Goal: Information Seeking & Learning: Compare options

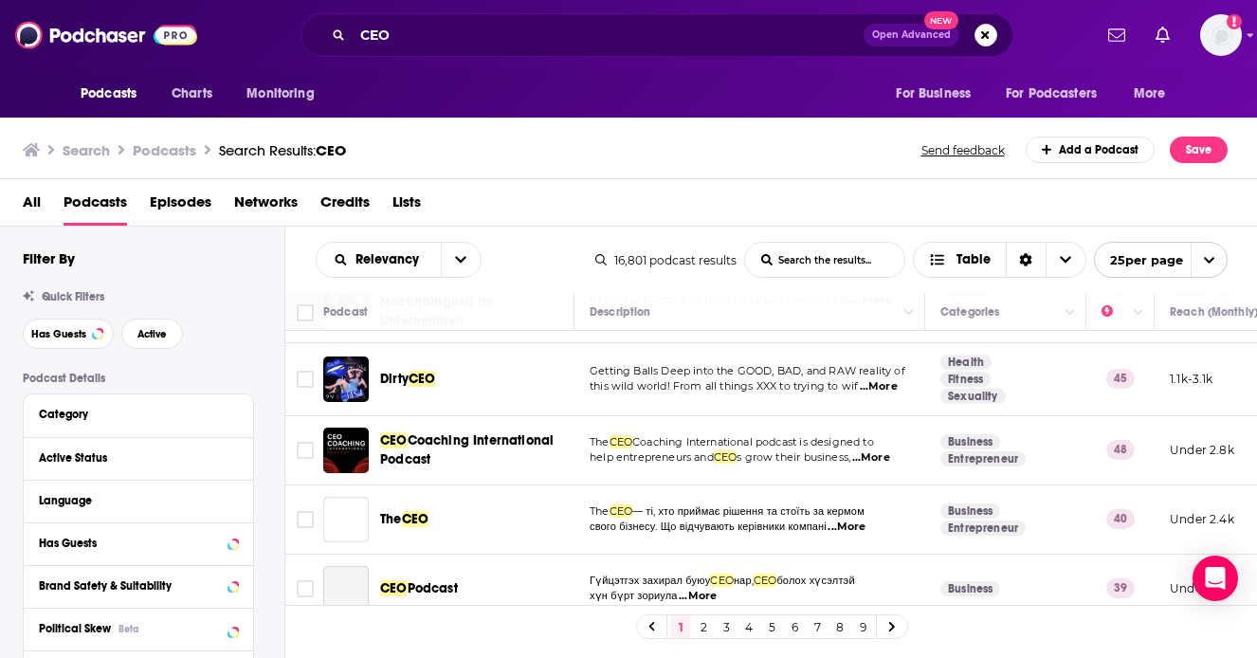
scroll to position [1341, 0]
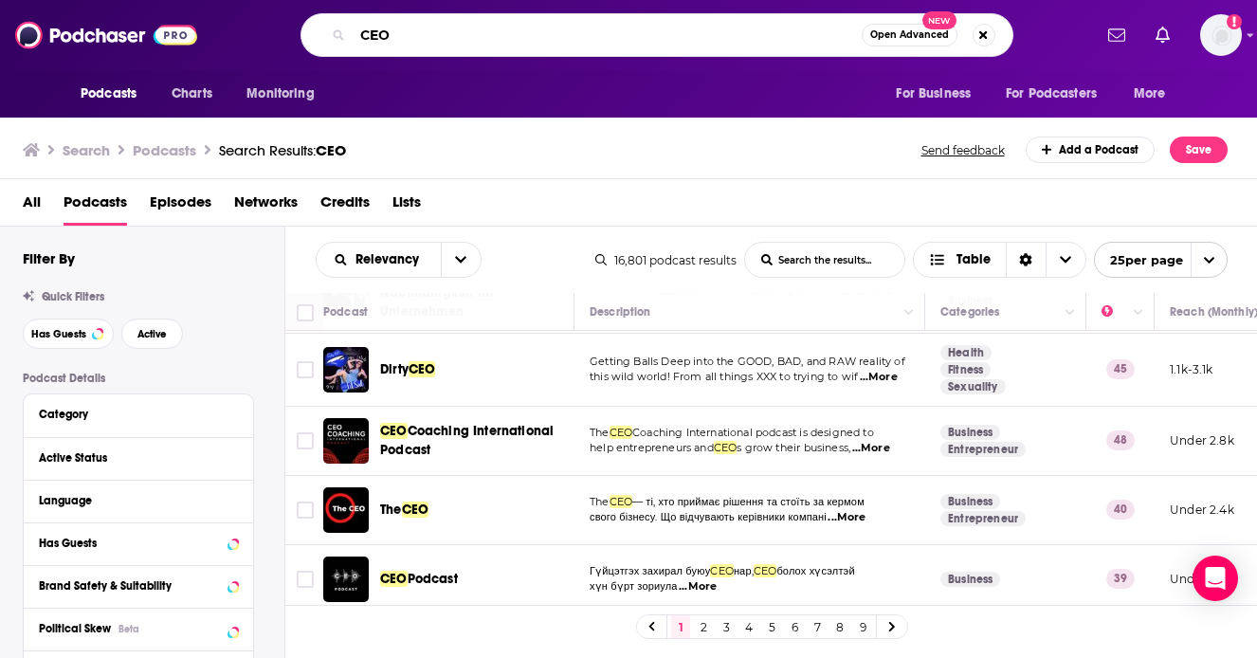
drag, startPoint x: 431, startPoint y: 39, endPoint x: 286, endPoint y: 39, distance: 145.0
click at [286, 39] on div "CEO Open Advanced New" at bounding box center [656, 35] width 869 height 44
paste input "Women CEO Podcast"
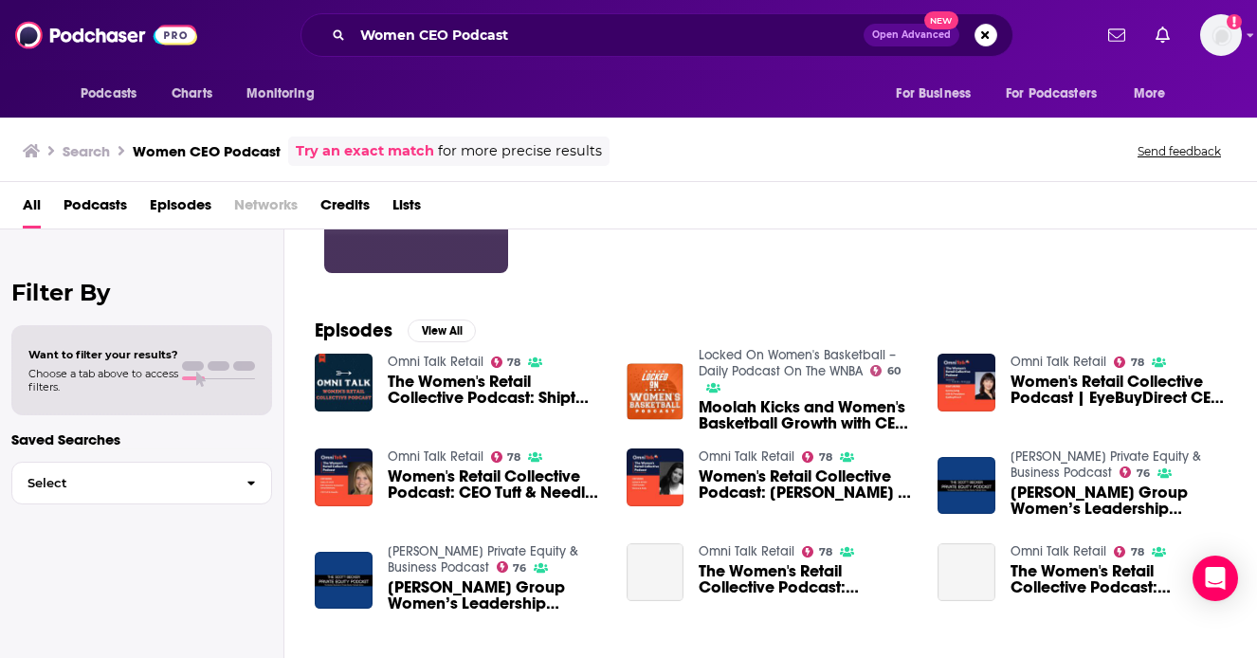
scroll to position [200, 0]
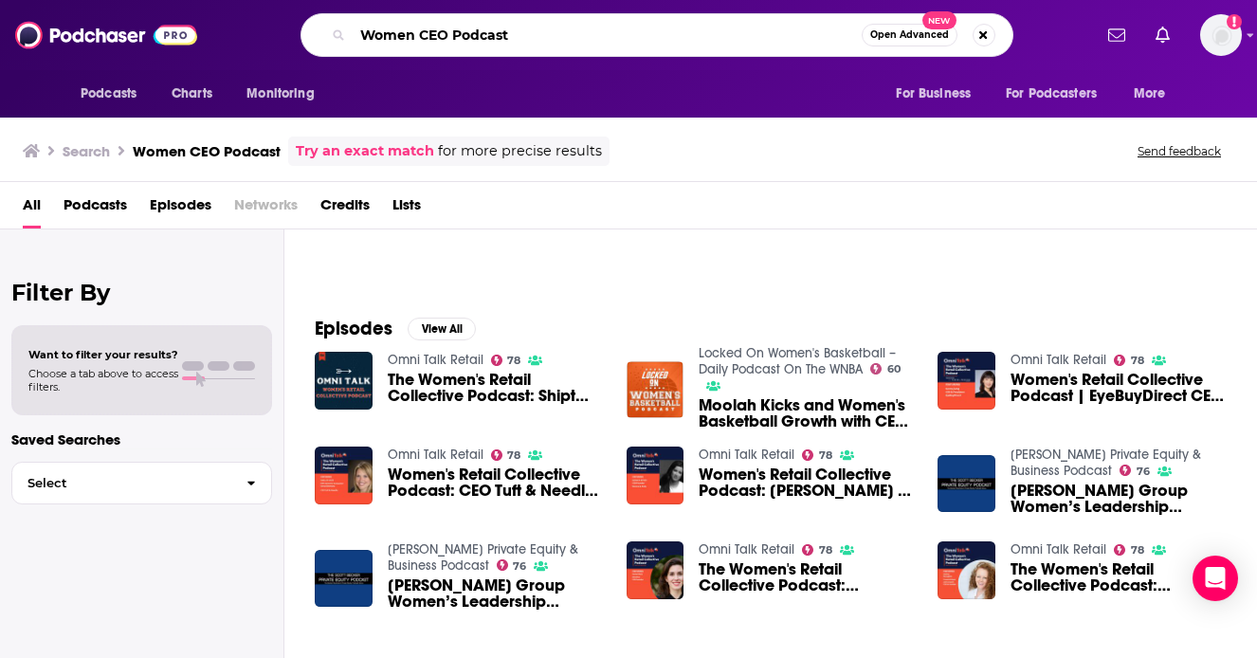
click at [563, 24] on input "Women CEO Podcast" at bounding box center [607, 35] width 509 height 30
drag, startPoint x: 562, startPoint y: 27, endPoint x: 305, endPoint y: 29, distance: 256.8
click at [303, 29] on div "Women CEO Podcast Open Advanced New" at bounding box center [656, 35] width 713 height 44
paste input "Collab"
type input "Women CEO Collab"
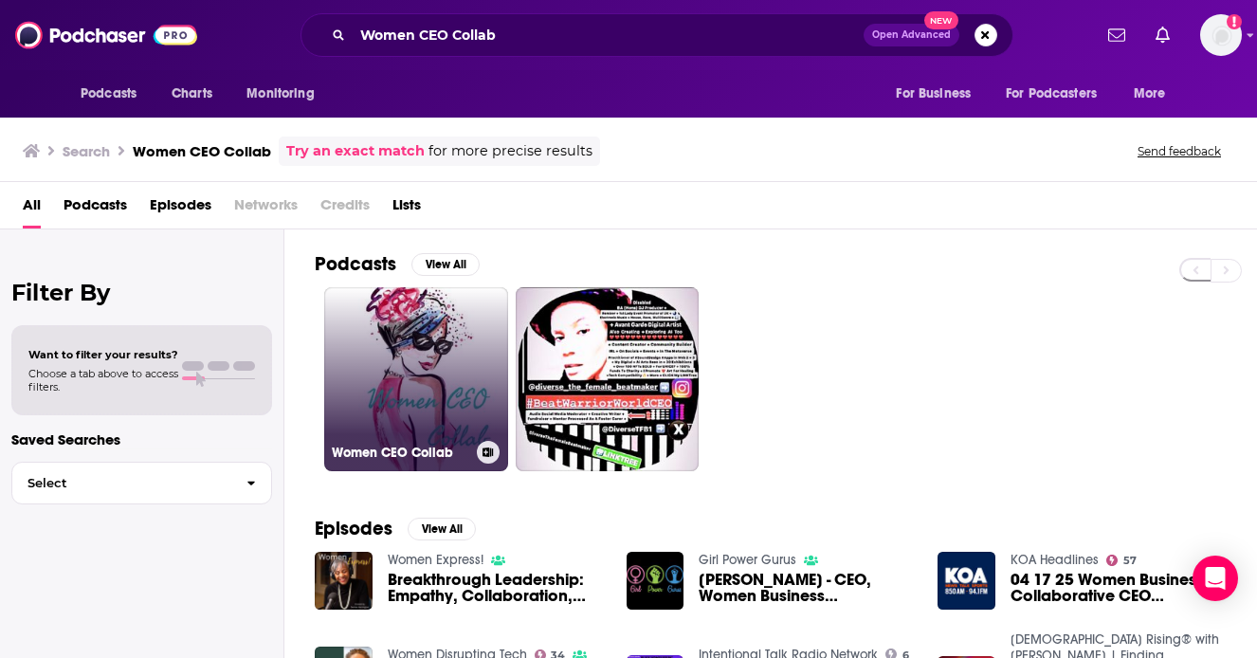
click at [442, 371] on link "Women CEO Collab" at bounding box center [416, 379] width 184 height 184
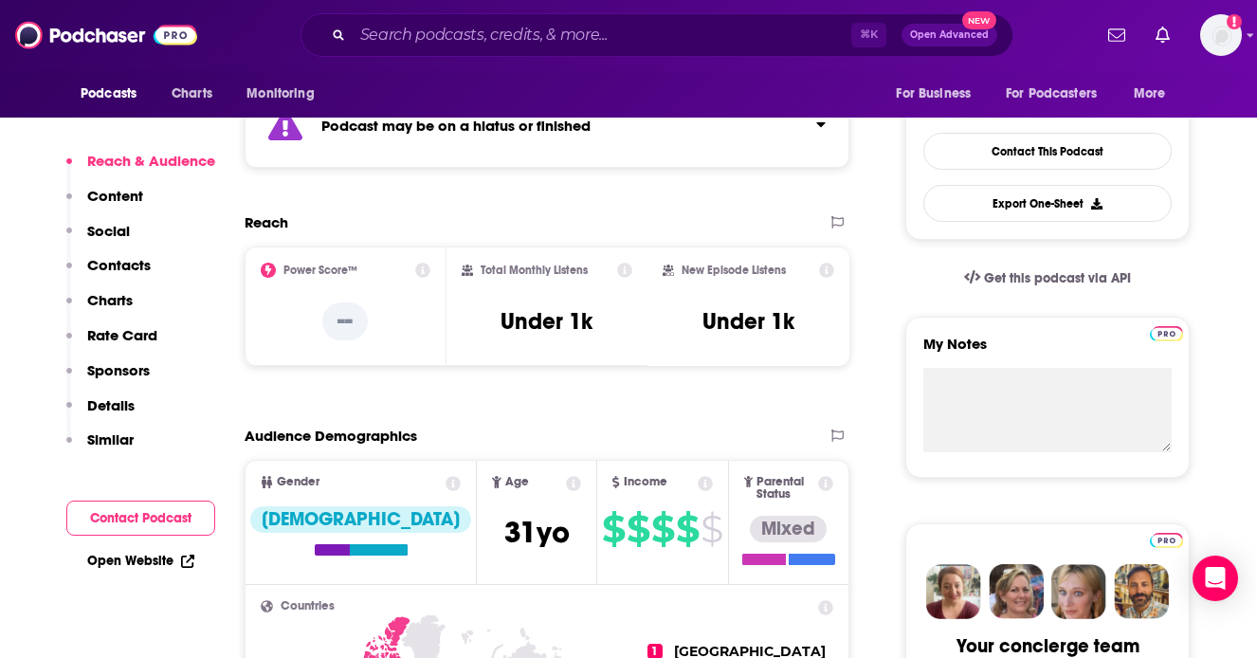
scroll to position [481, 0]
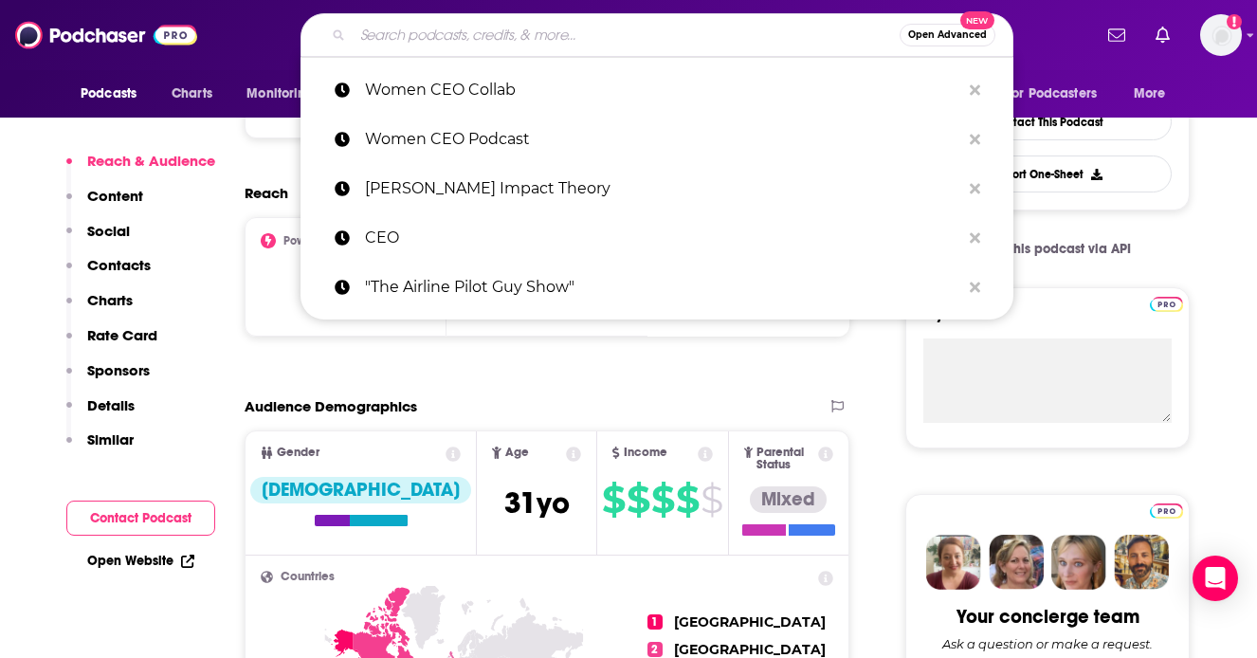
click at [483, 48] on input "Search podcasts, credits, & more..." at bounding box center [626, 35] width 547 height 30
paste input "The CEO's Wing Women"
type input "The CEO's Wing Women"
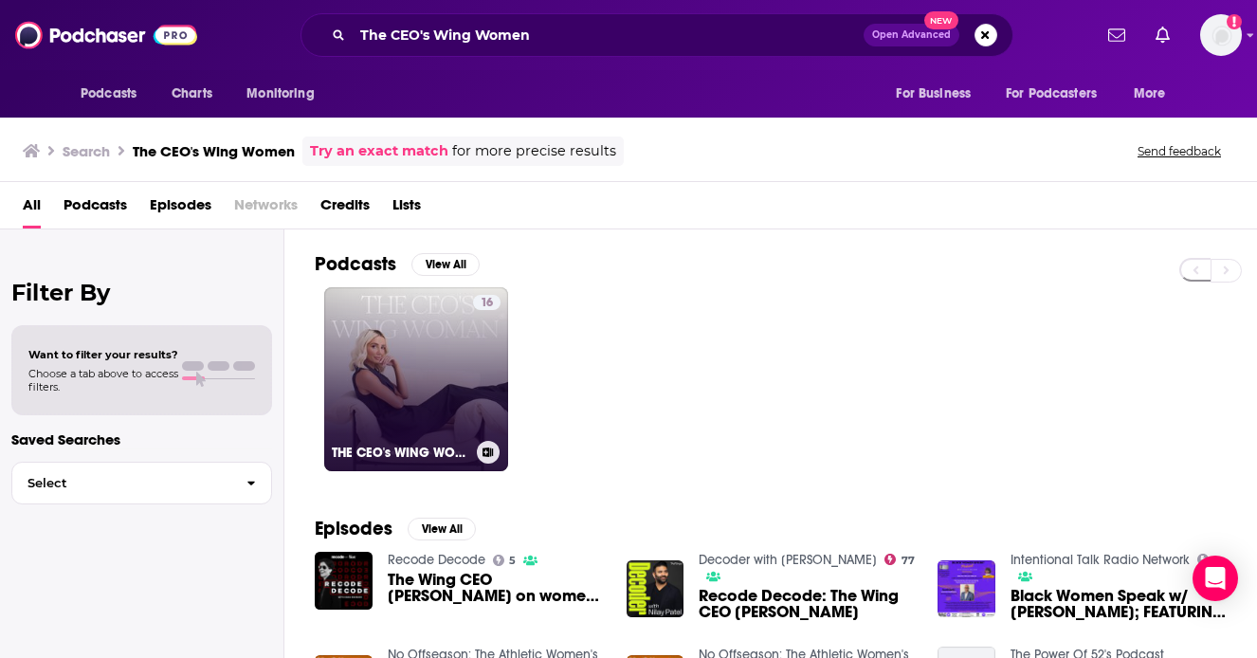
click at [446, 371] on link "16 THE CEO's WING WOMAN®" at bounding box center [416, 379] width 184 height 184
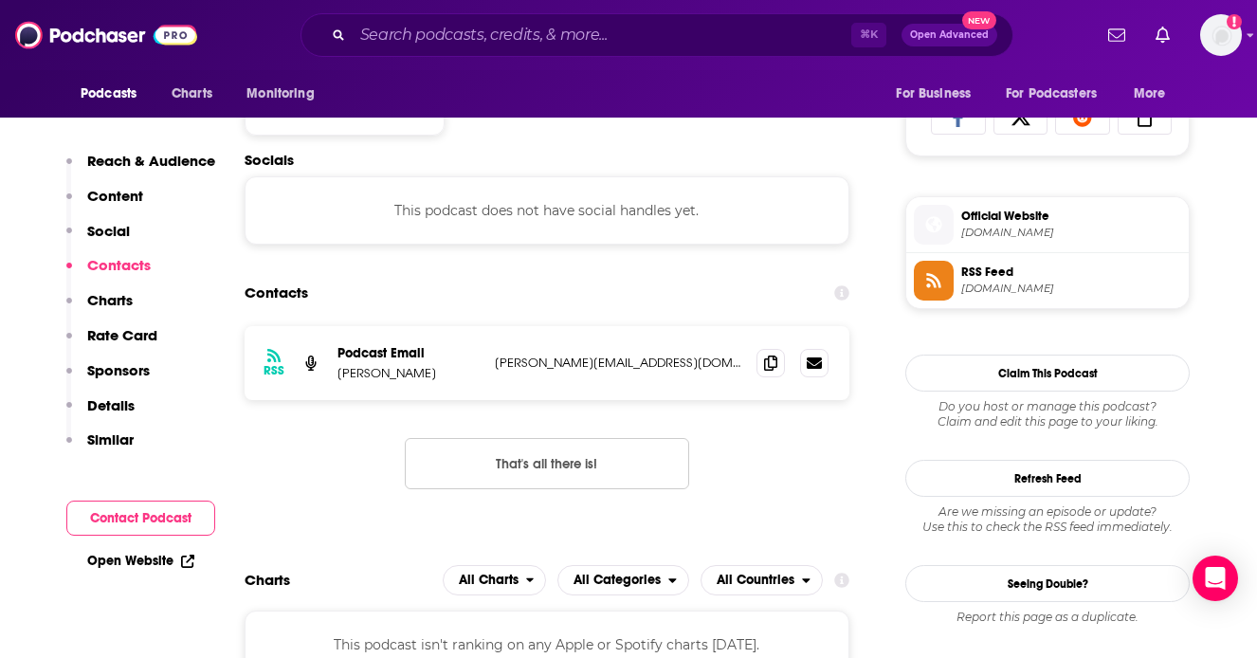
scroll to position [1263, 0]
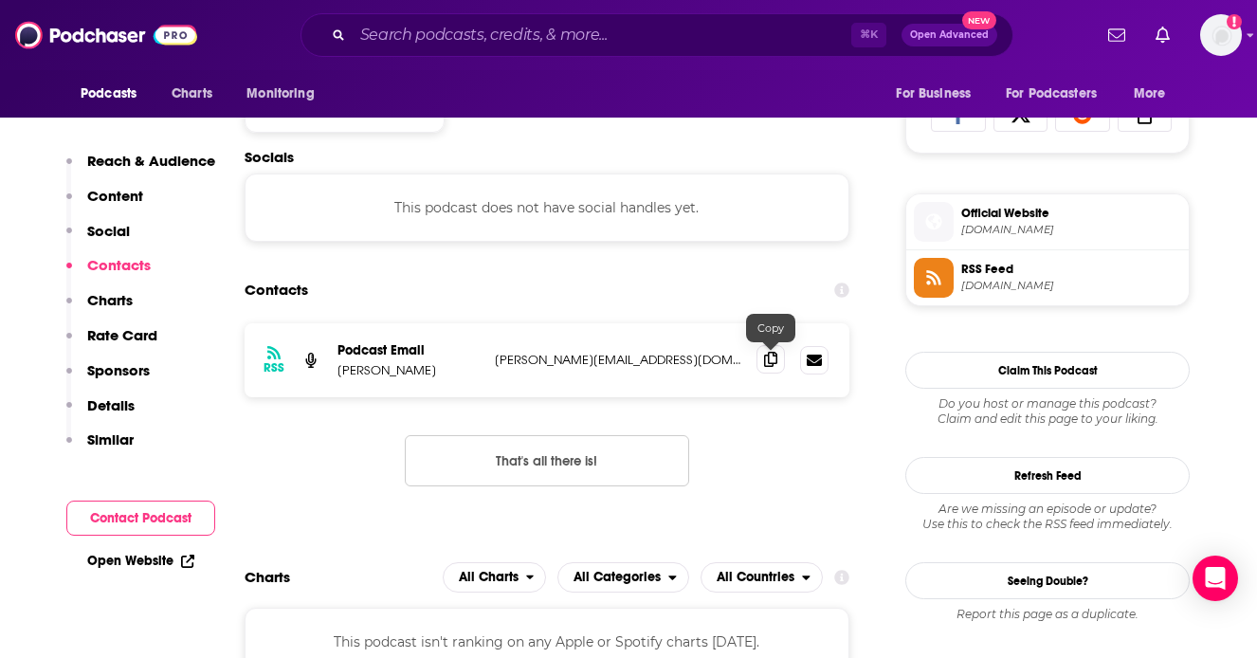
click at [770, 360] on icon at bounding box center [770, 359] width 13 height 15
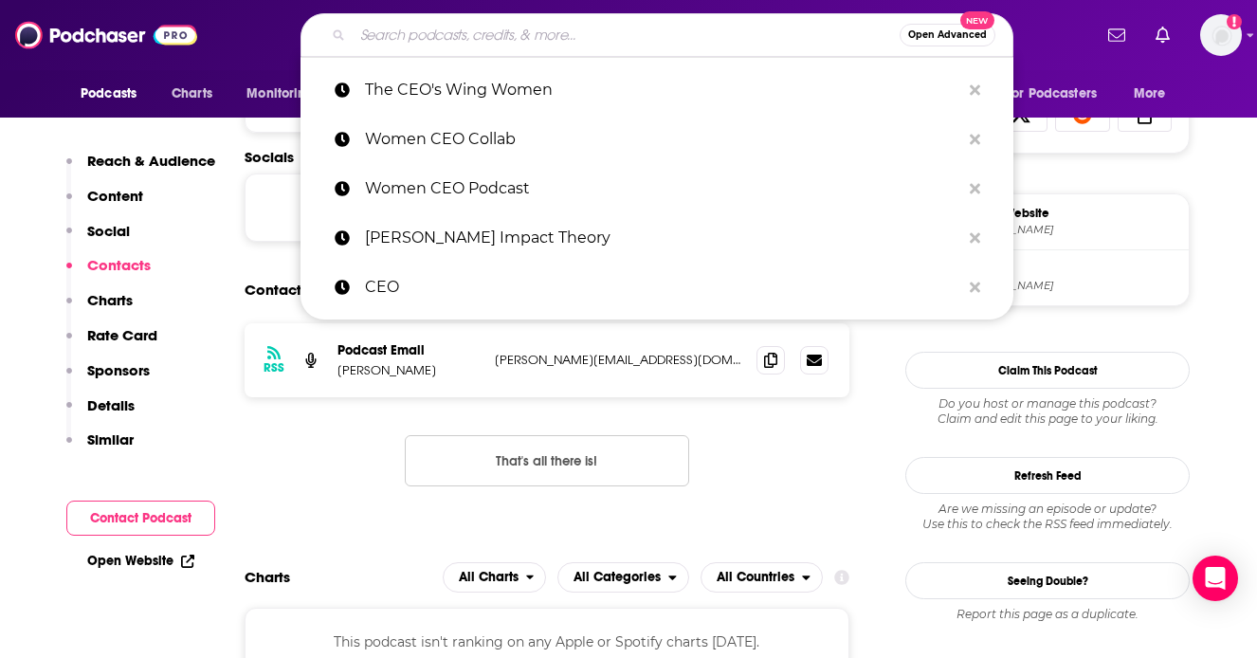
click at [493, 35] on input "Search podcasts, credits, & more..." at bounding box center [626, 35] width 547 height 30
paste input "HBR Women at Work"
type input "HBR Women at Work"
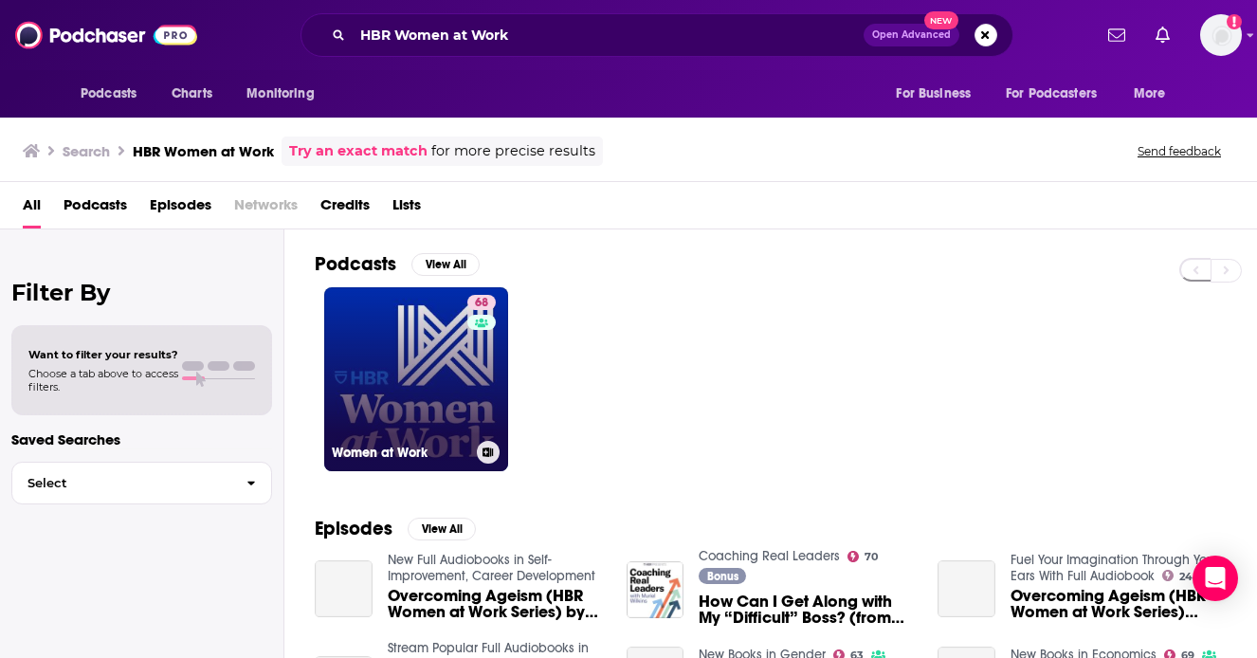
click at [427, 353] on link "68 Women at Work" at bounding box center [416, 379] width 184 height 184
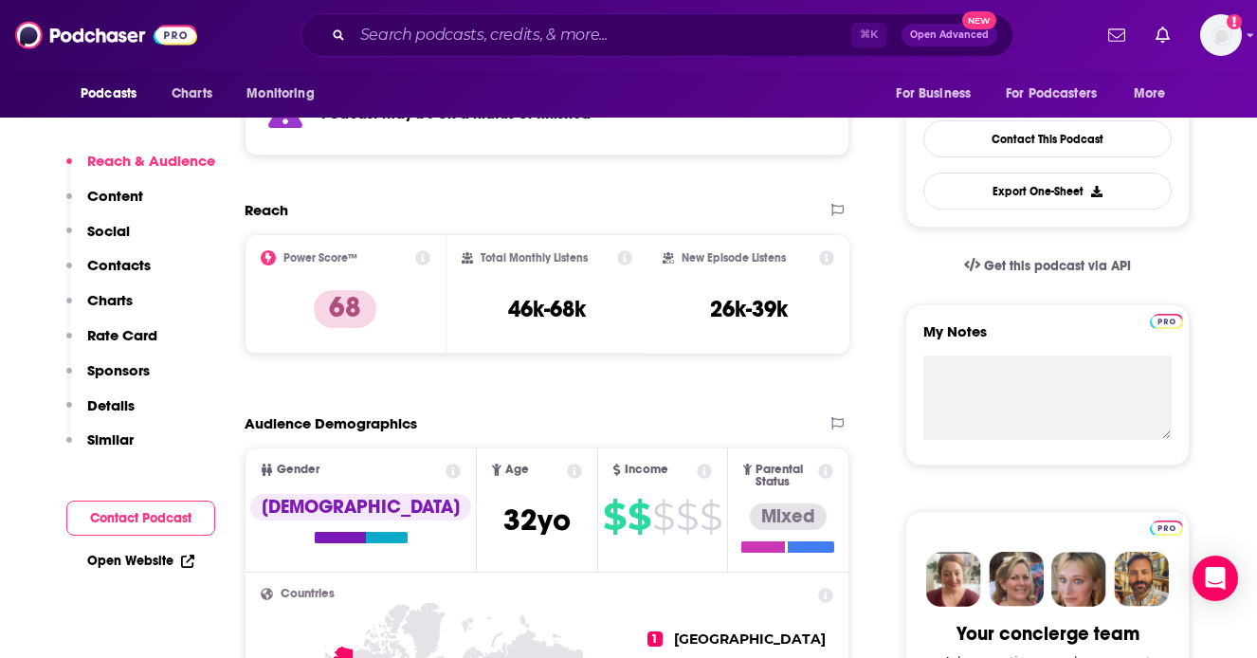
scroll to position [466, 0]
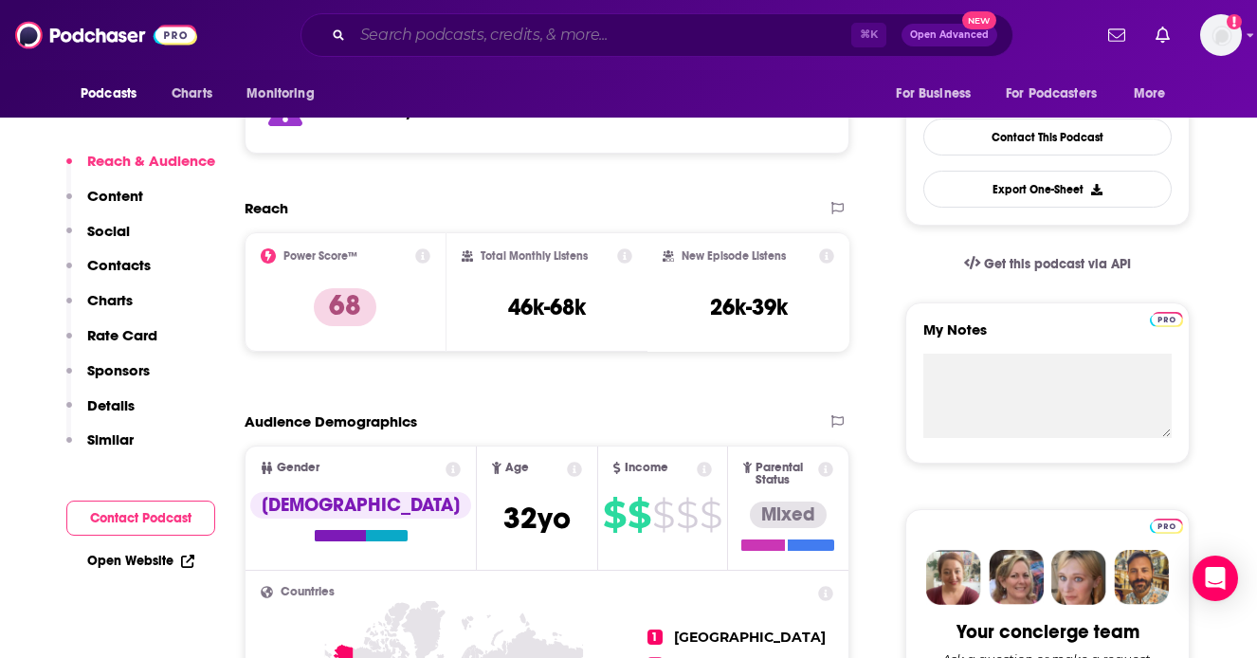
click at [449, 27] on input "Search podcasts, credits, & more..." at bounding box center [602, 35] width 498 height 30
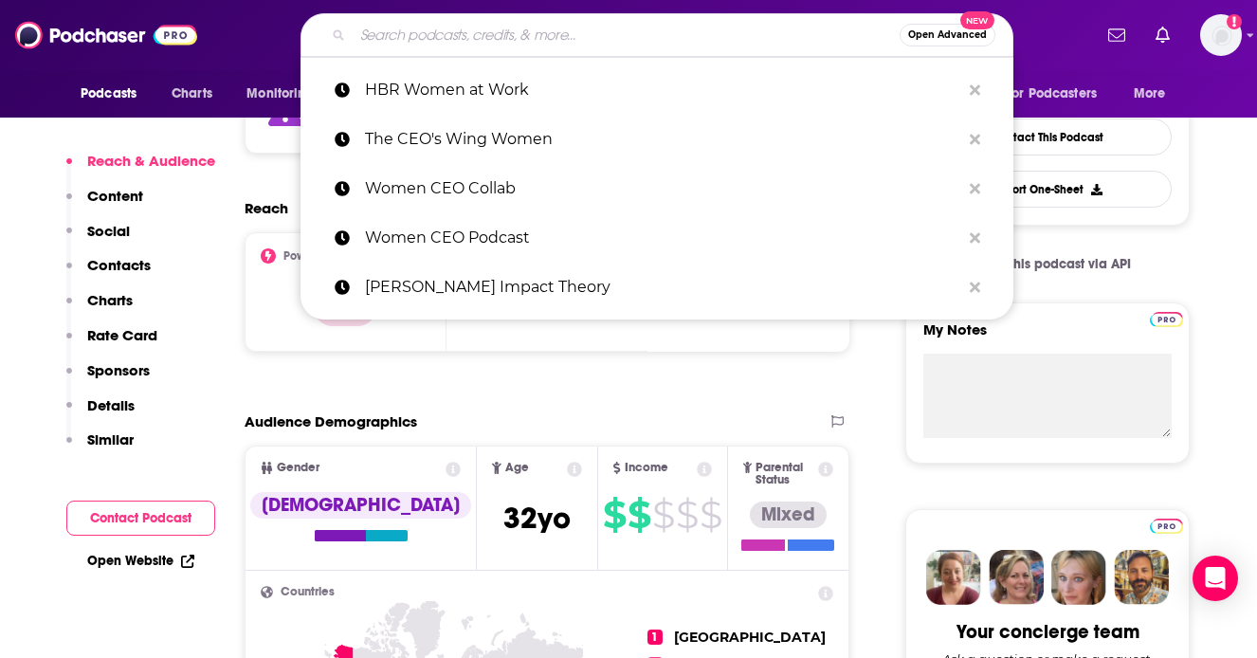
paste input "Girl Boss Radio"
type input "Girl Boss Radio"
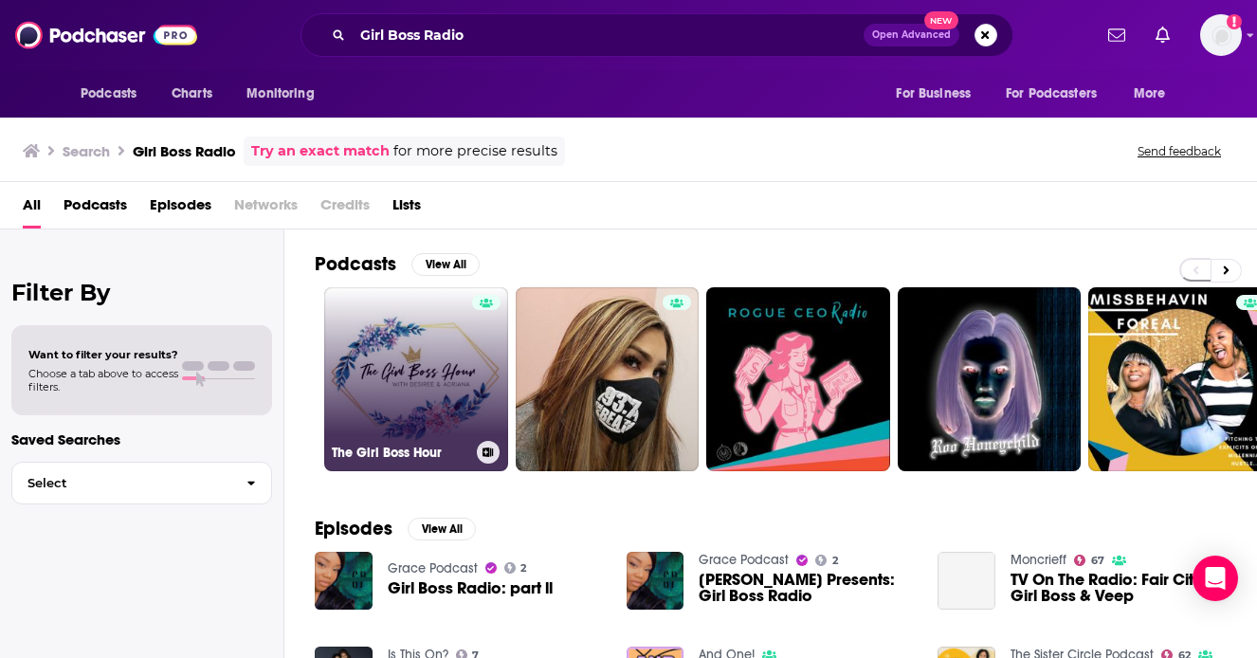
click at [412, 388] on link "The Girl Boss Hour" at bounding box center [416, 379] width 184 height 184
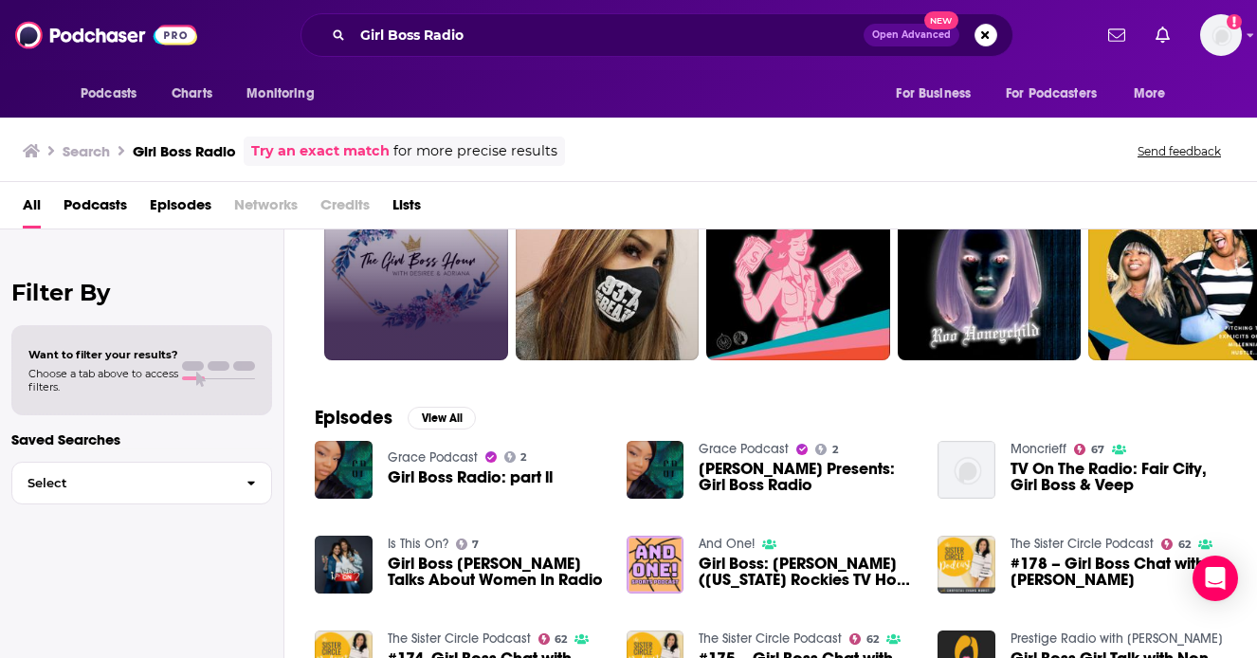
scroll to position [90, 0]
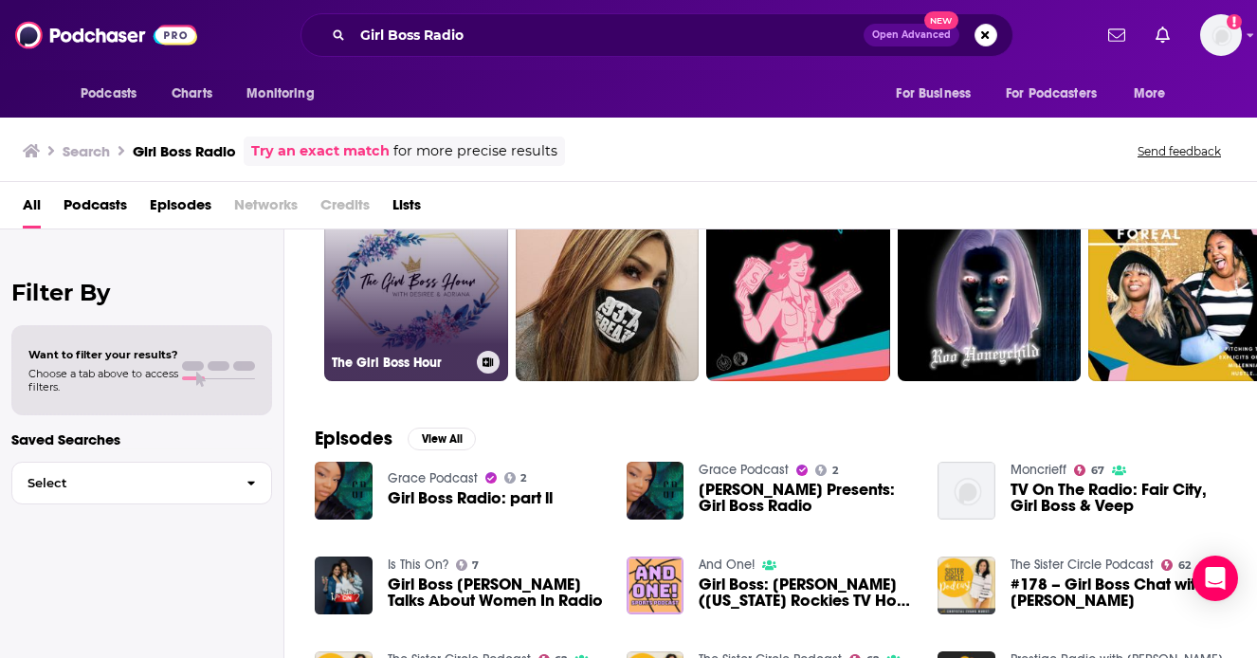
click at [398, 317] on link "The Girl Boss Hour" at bounding box center [416, 289] width 184 height 184
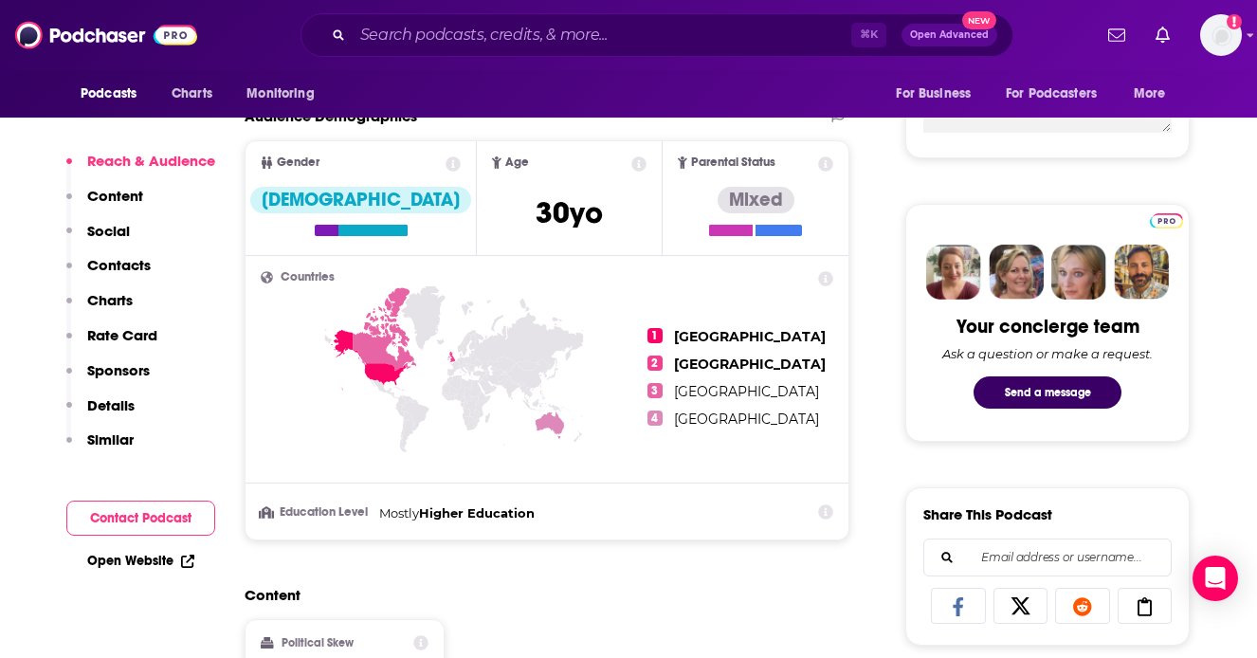
scroll to position [786, 0]
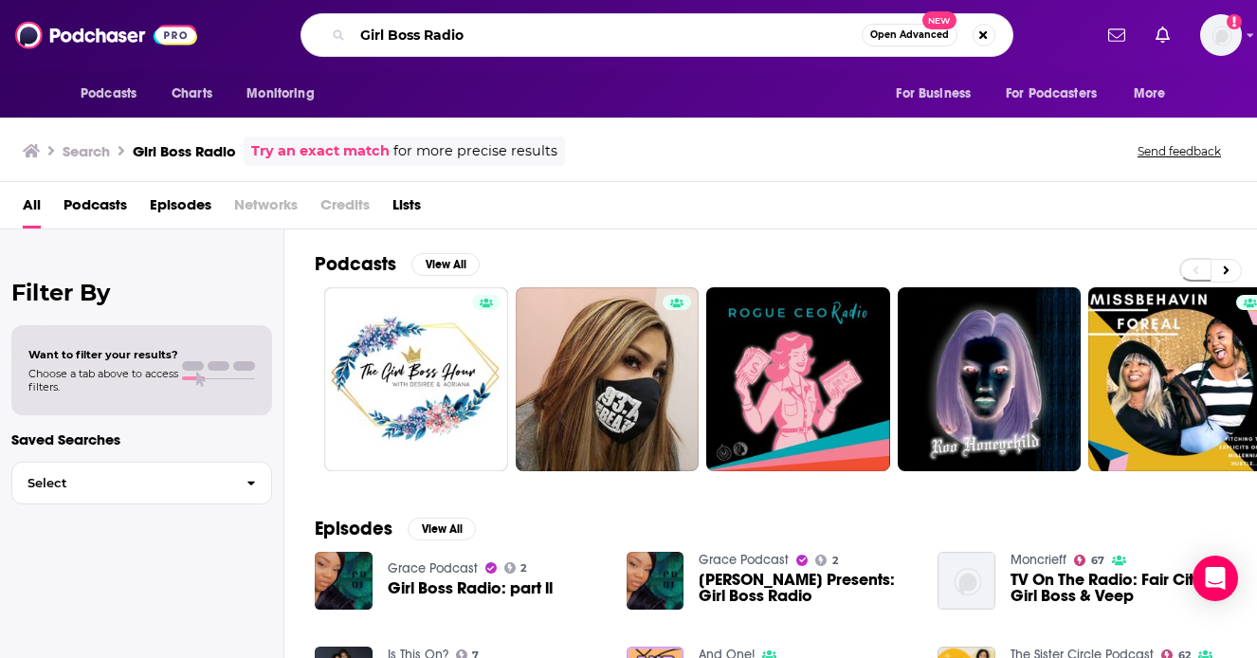
click at [517, 29] on input "Girl Boss Radio" at bounding box center [607, 35] width 509 height 30
drag, startPoint x: 517, startPoint y: 29, endPoint x: 316, endPoint y: 29, distance: 201.9
click at [316, 29] on div "Girl Boss Radio Open Advanced New" at bounding box center [656, 35] width 713 height 44
paste input "Future Women Leadership Series"
type input "Future Women Leadership Series"
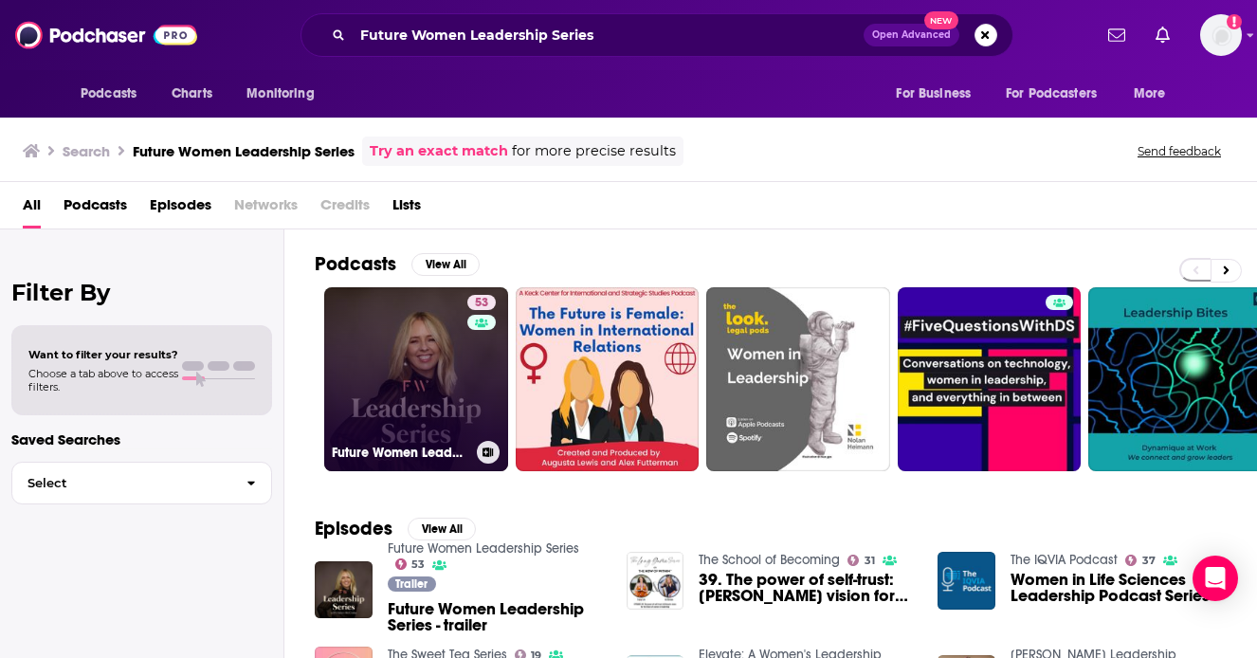
click at [402, 392] on link "53 Future Women Leadership Series" at bounding box center [416, 379] width 184 height 184
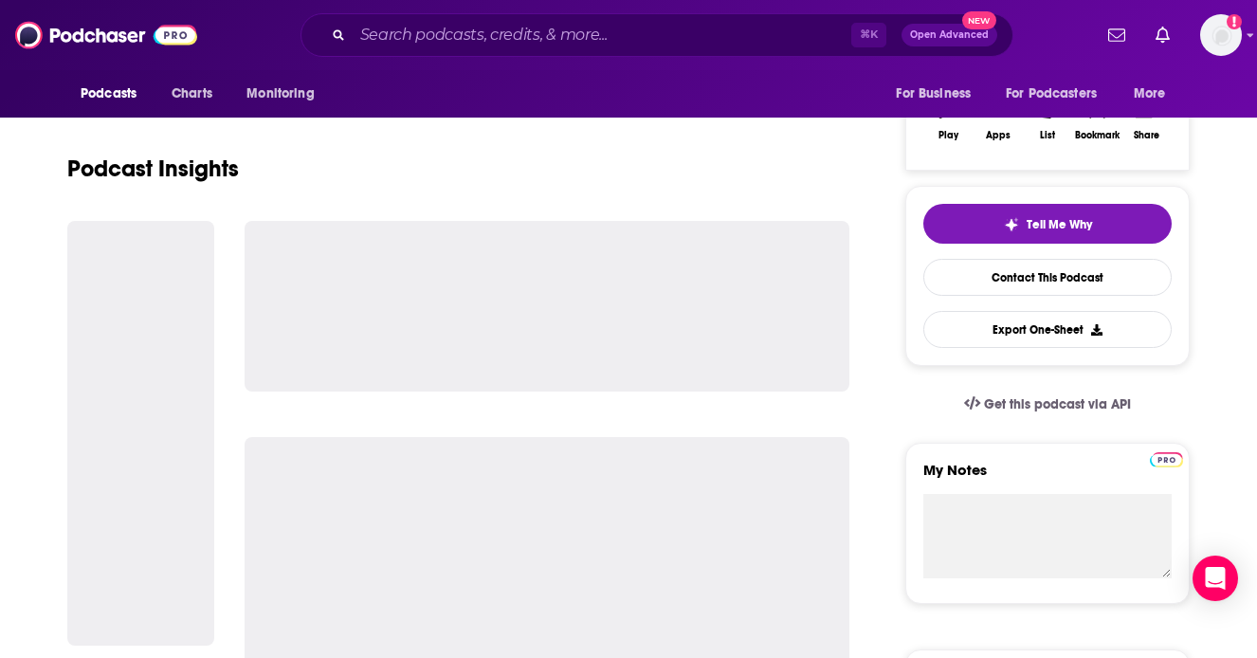
scroll to position [333, 0]
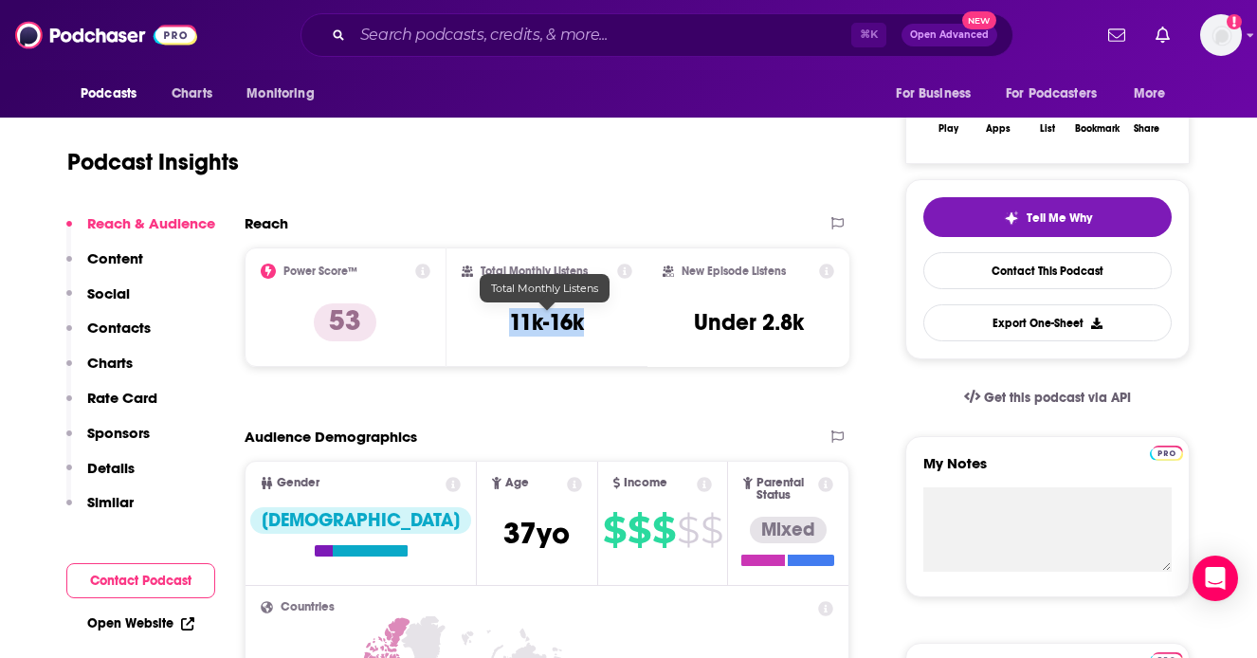
drag, startPoint x: 602, startPoint y: 317, endPoint x: 513, endPoint y: 317, distance: 89.1
click at [512, 317] on div "Total Monthly Listens 11k-16k" at bounding box center [548, 306] width 172 height 87
copy h3 "11k-16k"
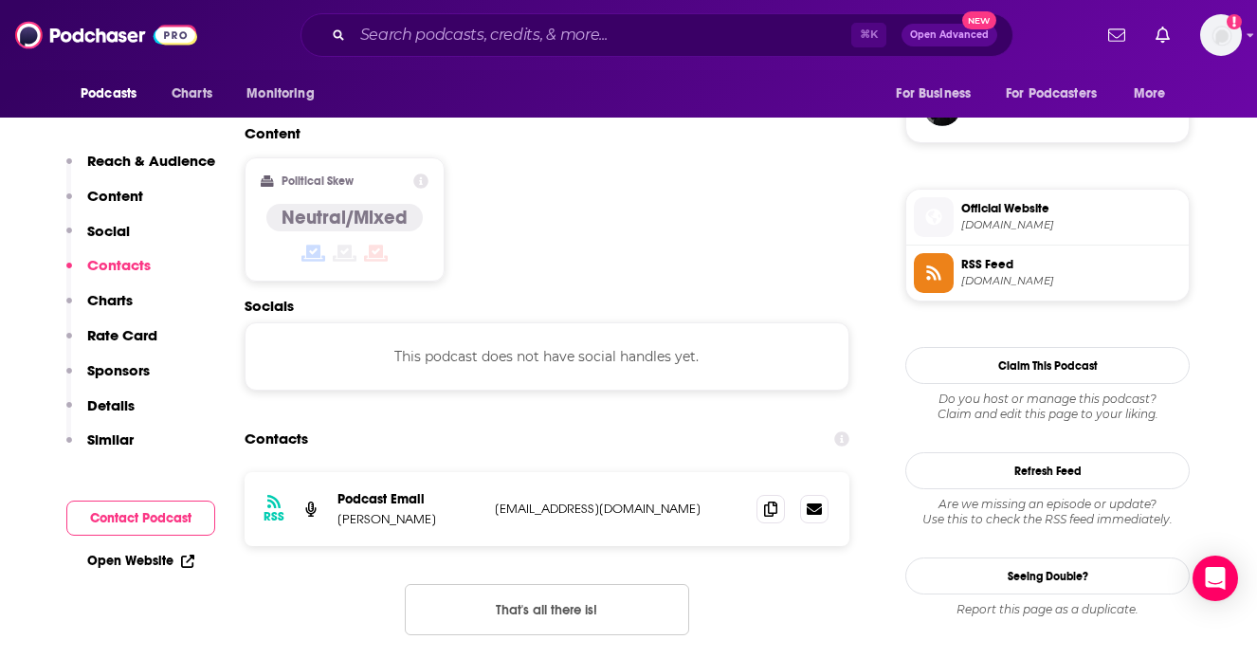
scroll to position [1422, 0]
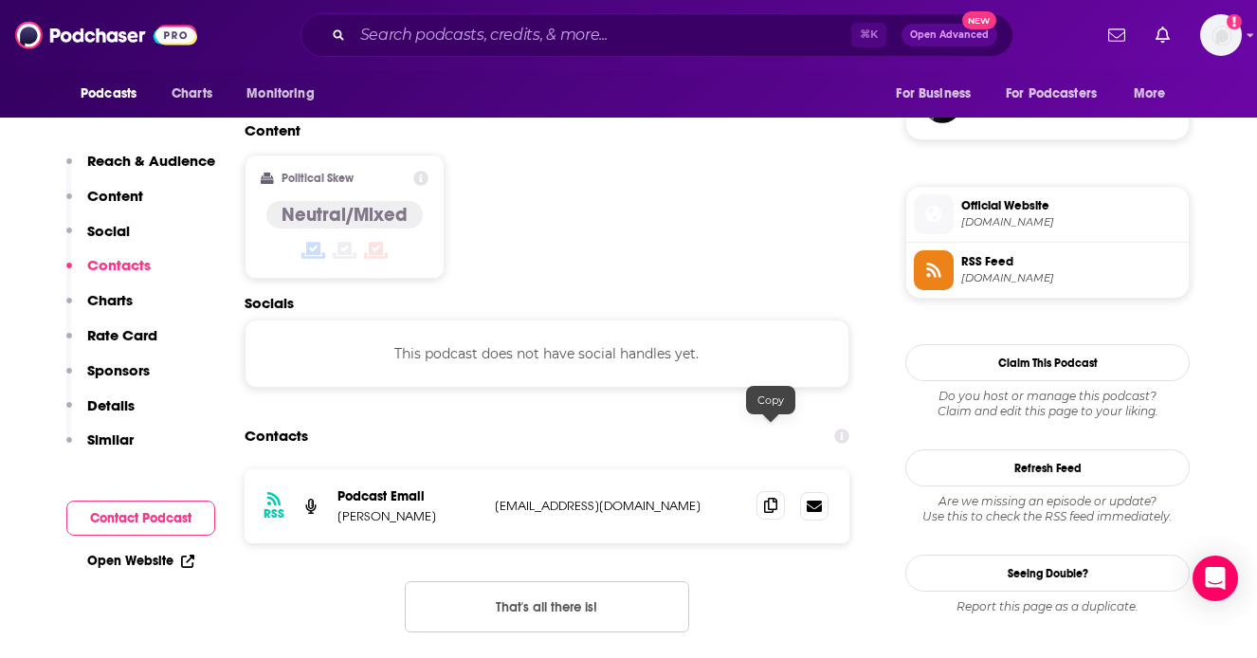
click at [769, 498] on icon at bounding box center [770, 505] width 13 height 15
click at [511, 22] on input "Search podcasts, credits, & more..." at bounding box center [602, 35] width 498 height 30
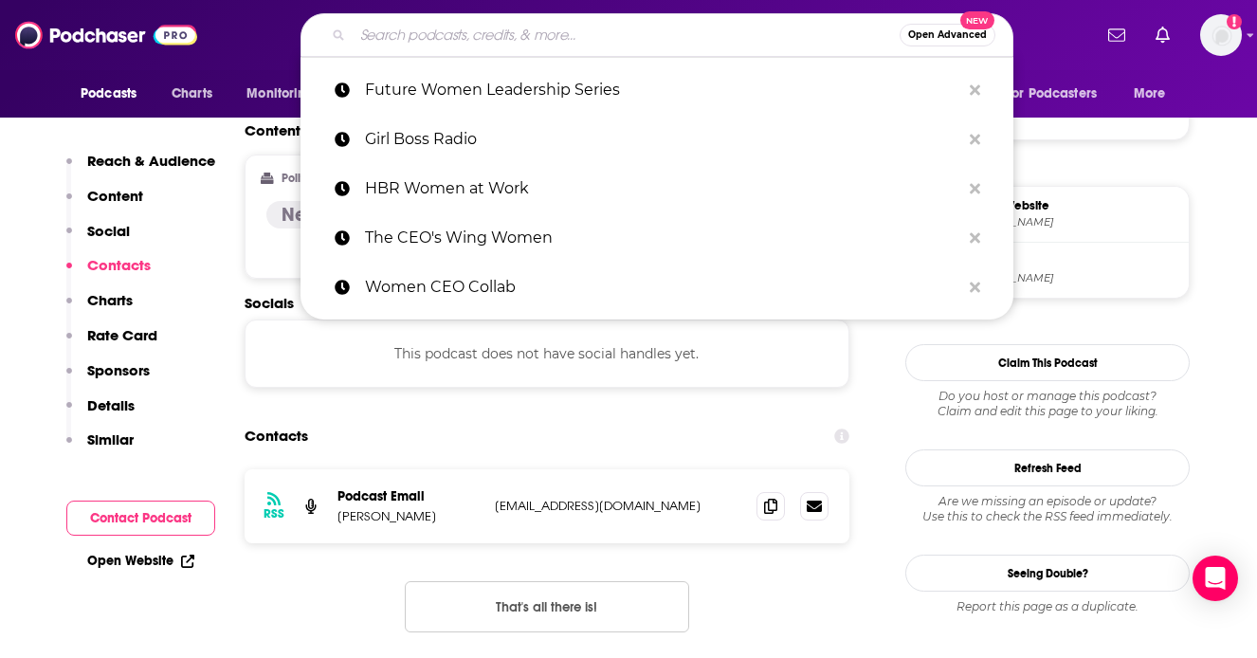
paste input "Career Success For Women Leaders"
type input "Career Success For Women Leaders"
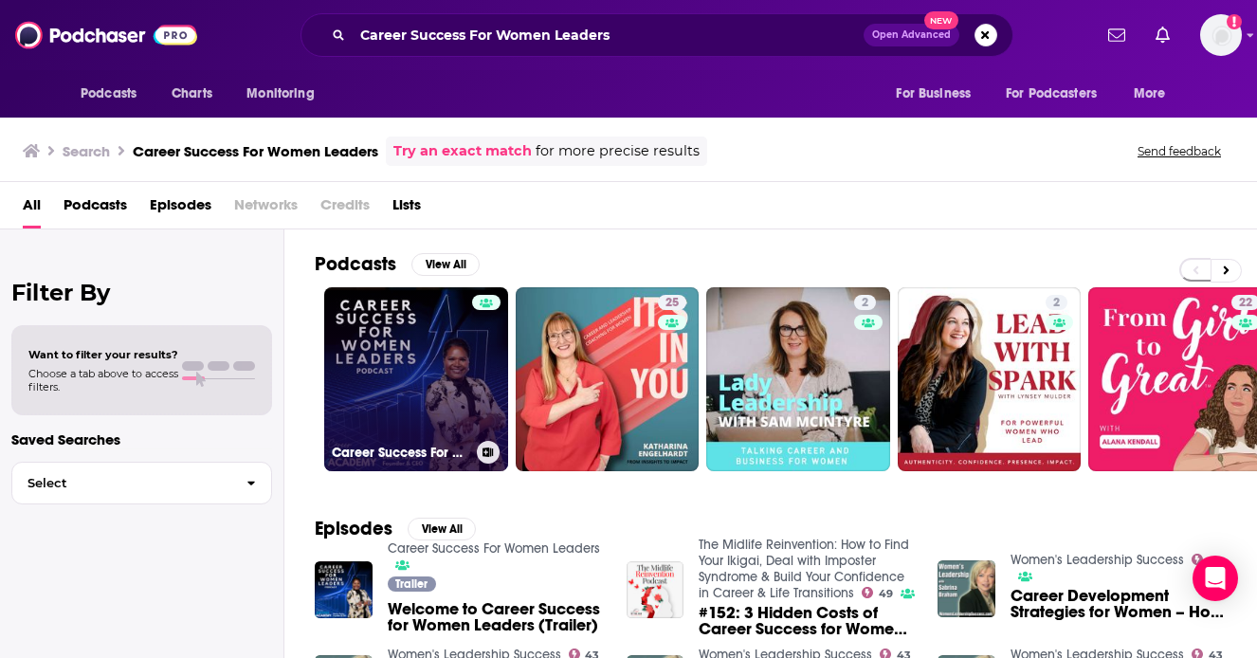
click at [403, 387] on link "Career Success For Women Leaders" at bounding box center [416, 379] width 184 height 184
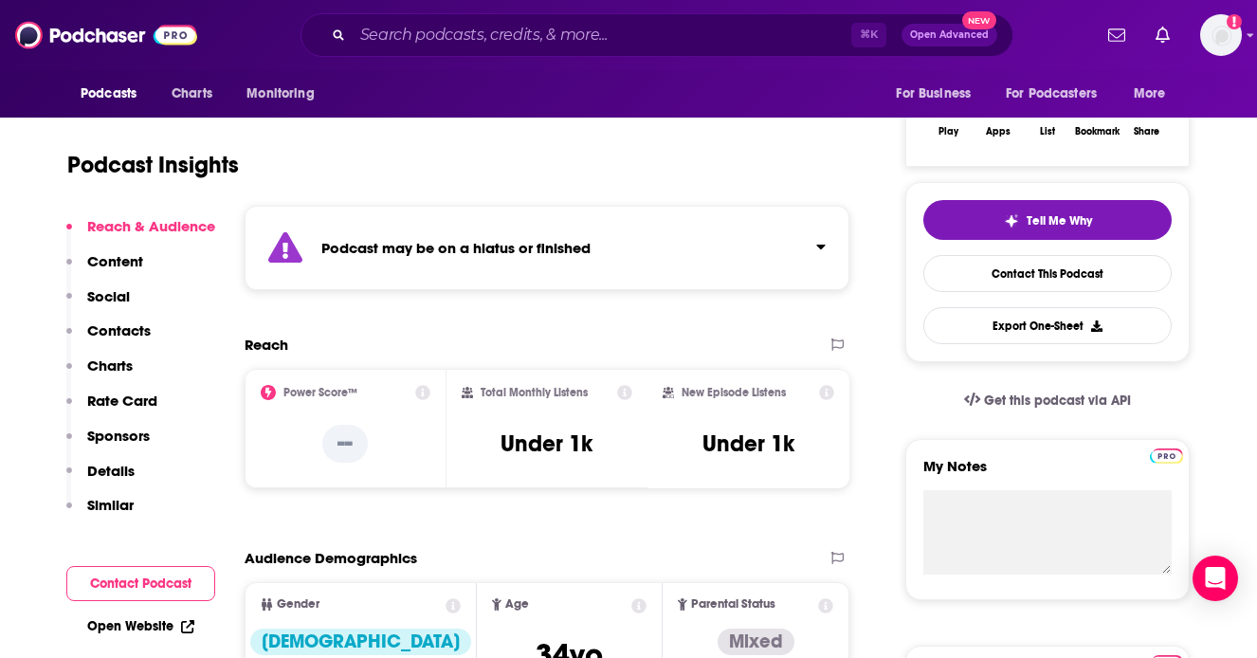
scroll to position [331, 0]
